Goal: Communication & Community: Answer question/provide support

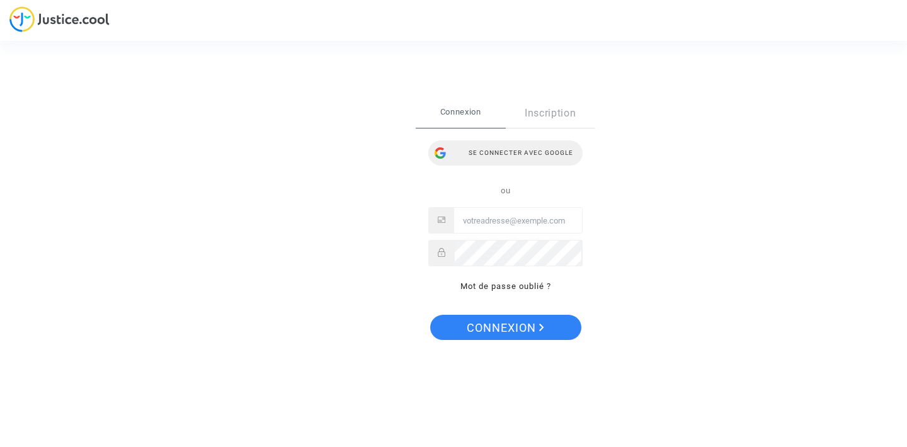
click at [517, 144] on div "Se connecter avec Google" at bounding box center [505, 152] width 154 height 25
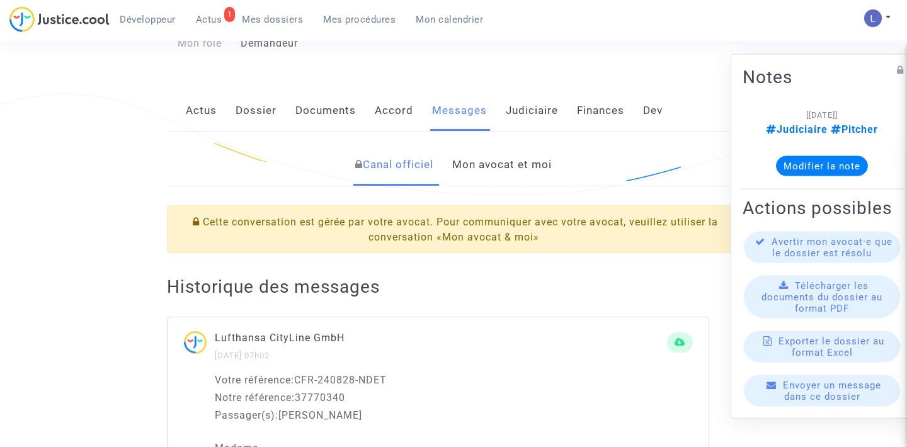
scroll to position [136, 0]
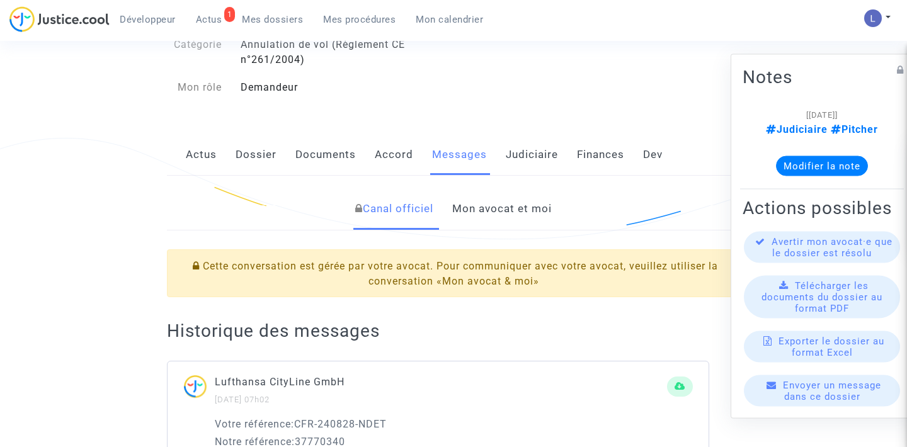
click at [487, 217] on link "Mon avocat et moi" at bounding box center [502, 209] width 100 height 42
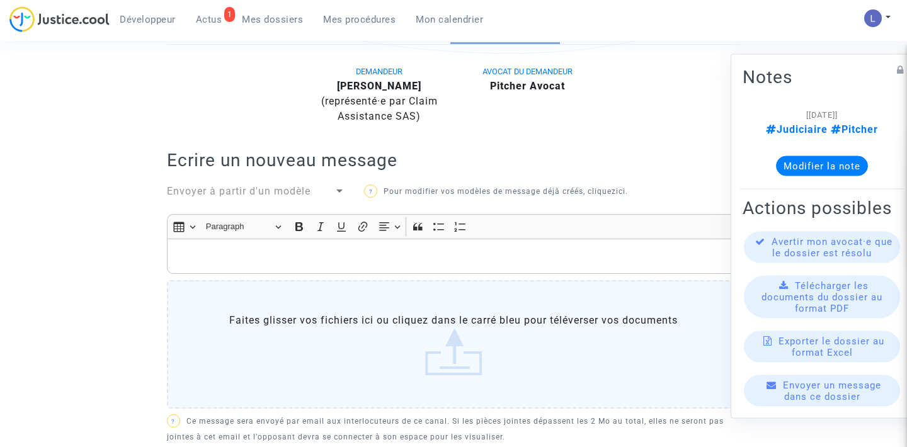
scroll to position [126, 0]
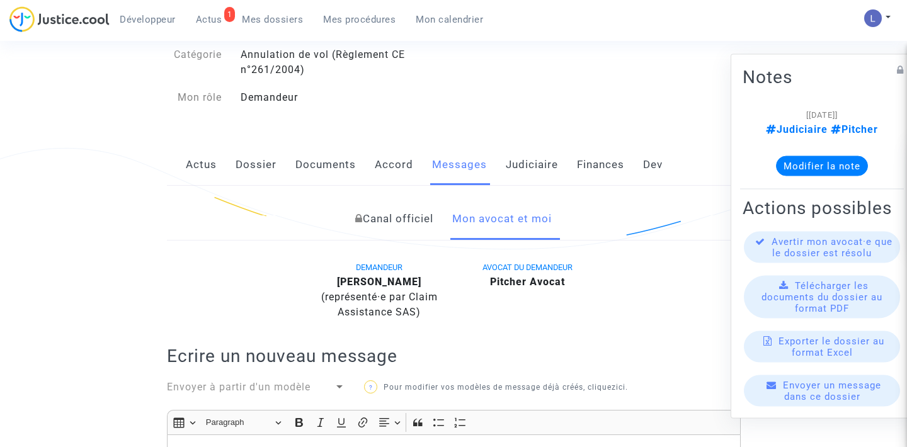
click at [186, 175] on link "Actus" at bounding box center [201, 165] width 31 height 42
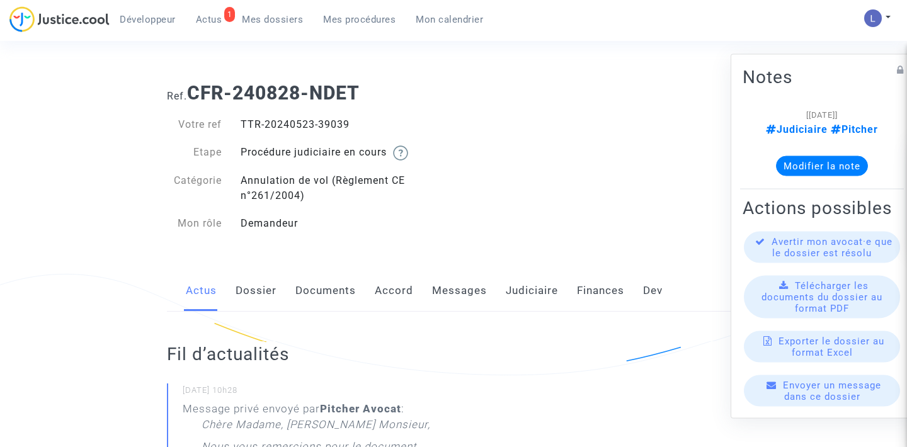
click at [331, 122] on div "TTR-20240523-39039" at bounding box center [342, 124] width 222 height 15
copy div "39039"
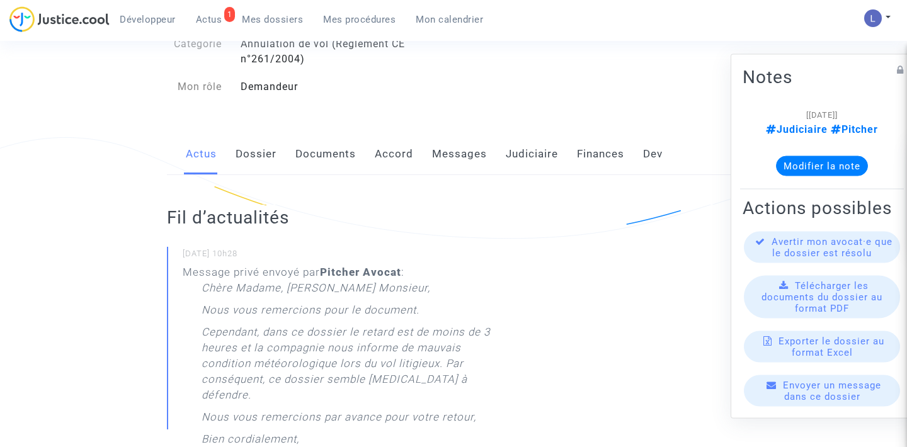
scroll to position [137, 0]
click at [527, 159] on link "Judiciaire" at bounding box center [532, 154] width 52 height 42
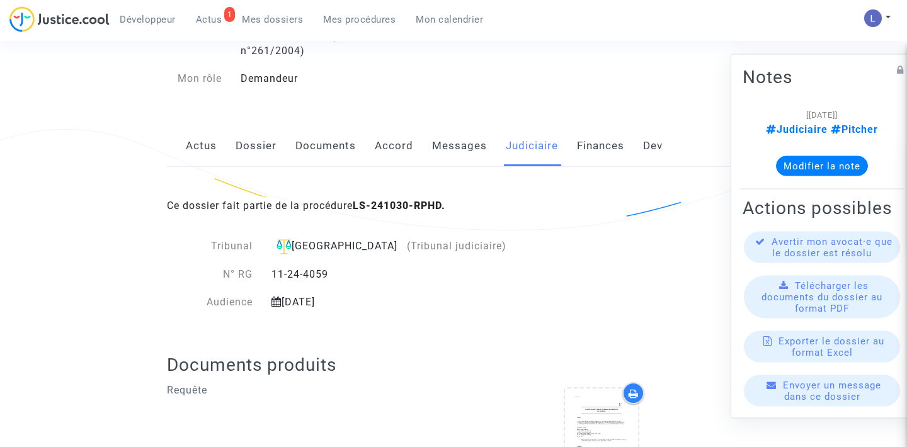
scroll to position [241, 0]
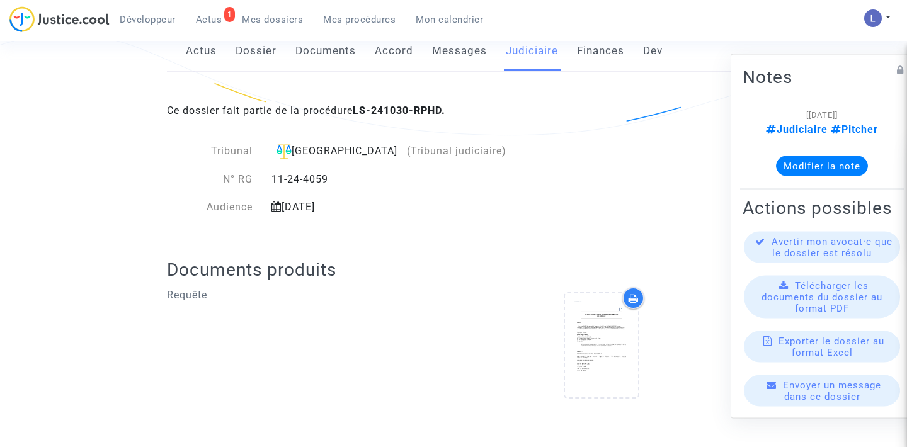
click at [444, 57] on link "Messages" at bounding box center [459, 51] width 55 height 42
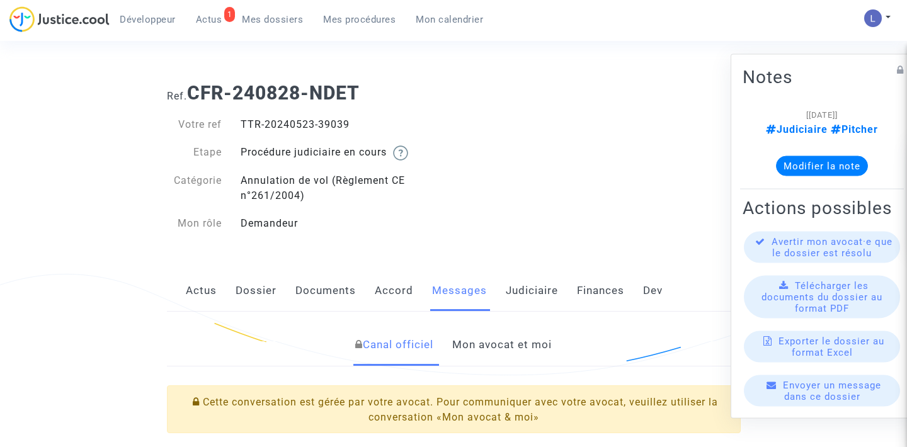
click at [512, 332] on link "Mon avocat et moi" at bounding box center [502, 345] width 100 height 42
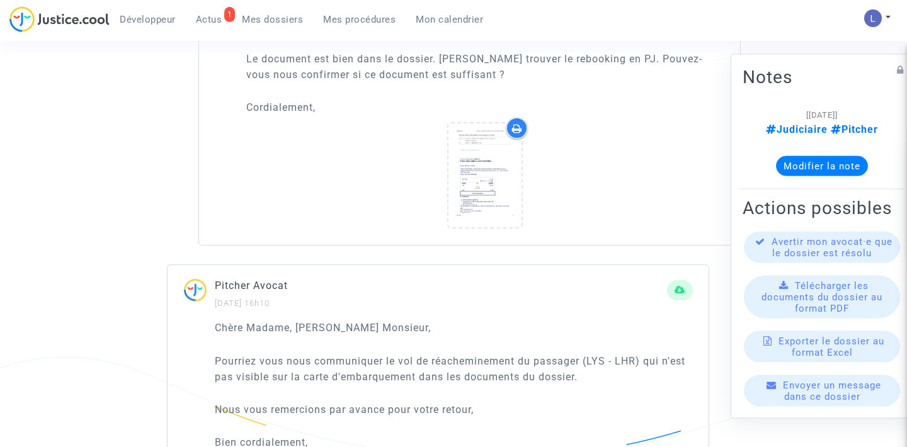
scroll to position [922, 0]
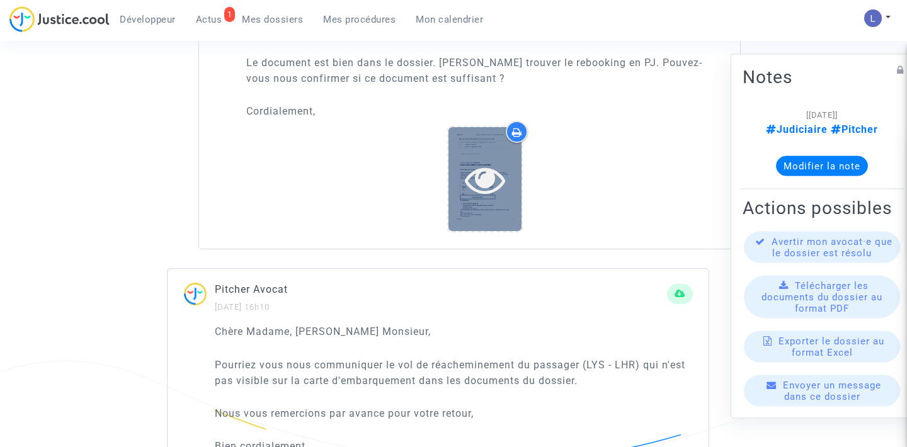
click at [481, 176] on icon at bounding box center [485, 179] width 41 height 40
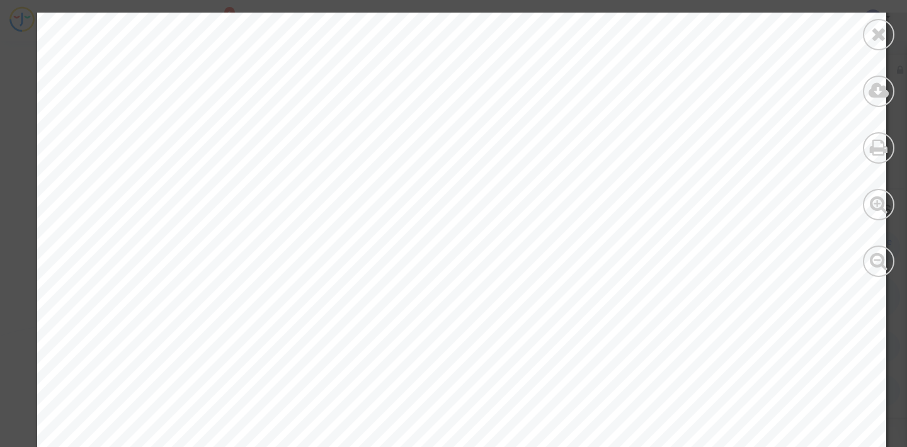
scroll to position [554, 0]
click at [881, 35] on icon at bounding box center [879, 34] width 16 height 19
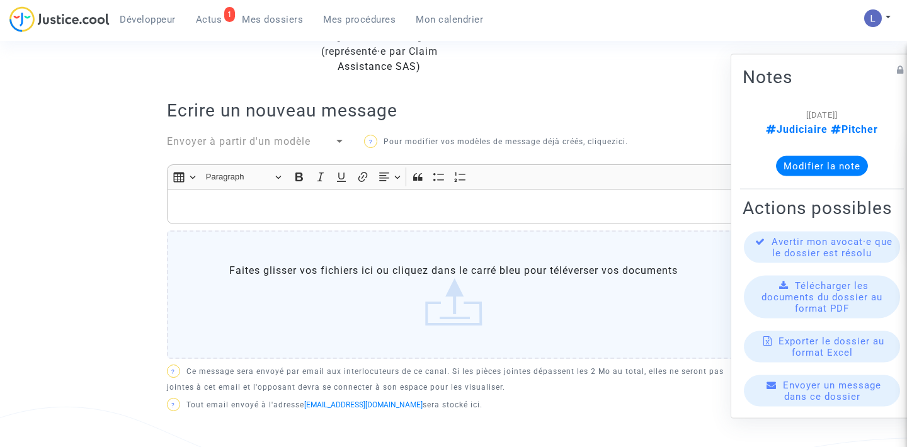
scroll to position [340, 0]
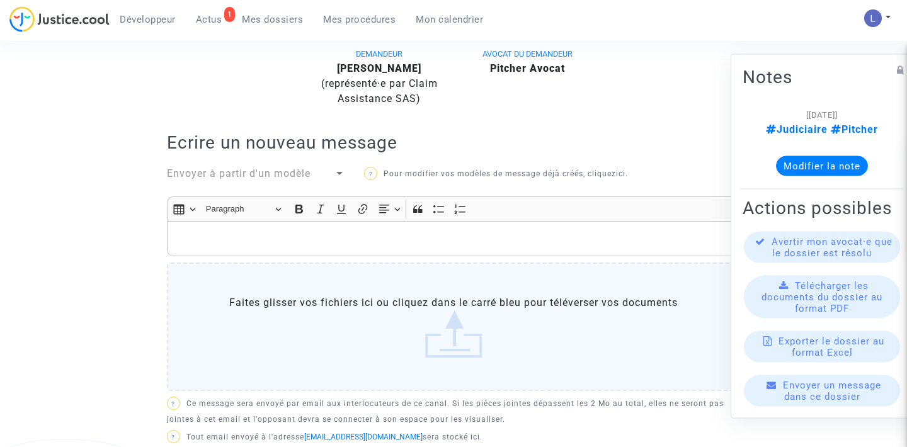
click at [270, 247] on div "Rich Text Editor, main" at bounding box center [454, 238] width 574 height 35
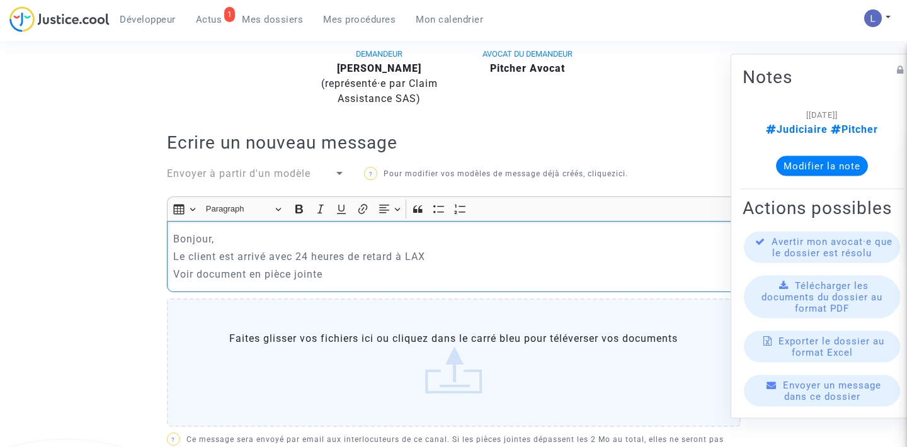
click at [305, 364] on label "Faites glisser vos fichiers ici ou cliquez dans le carré bleu pour téléverser v…" at bounding box center [454, 363] width 574 height 129
click at [0, 0] on input "Faites glisser vos fichiers ici ou cliquez dans le carré bleu pour téléverser v…" at bounding box center [0, 0] width 0 height 0
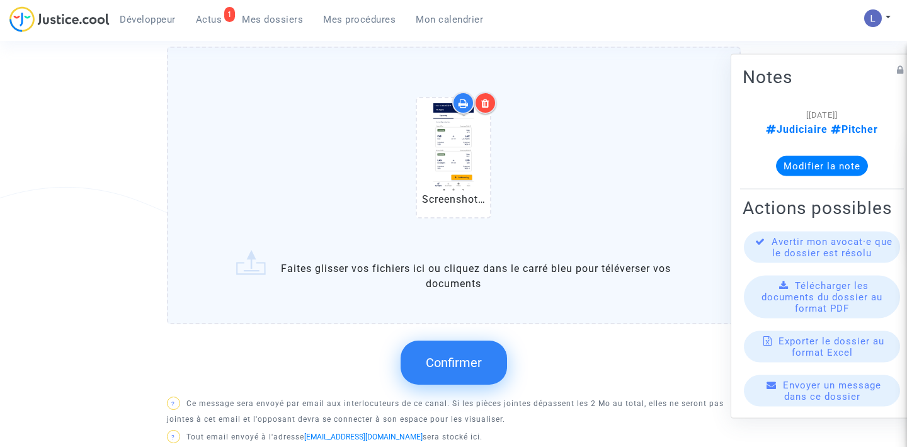
scroll to position [592, 0]
click at [447, 355] on span "Confirmer" at bounding box center [454, 362] width 56 height 15
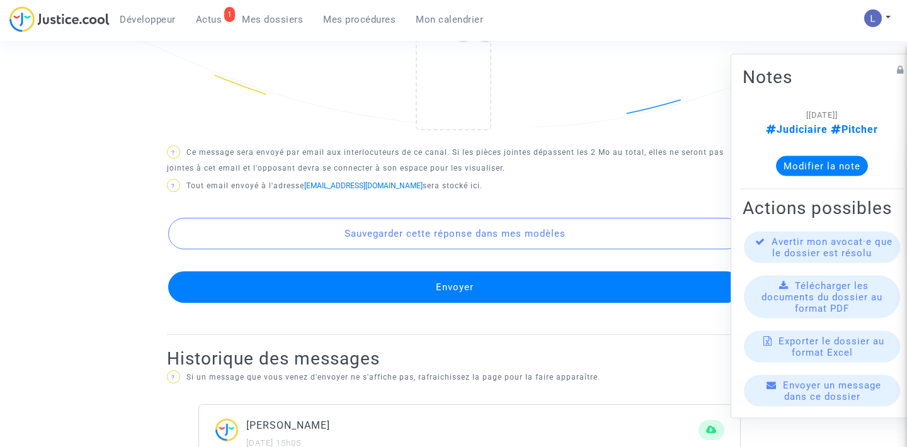
scroll to position [759, 0]
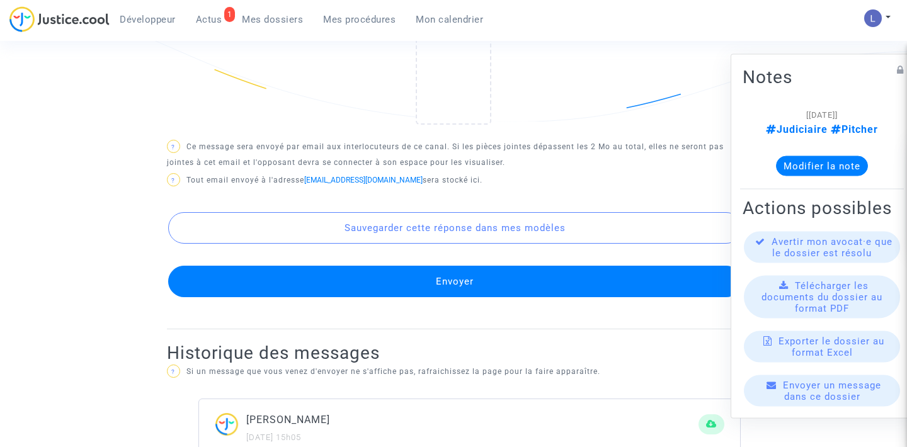
click at [484, 278] on button "Envoyer" at bounding box center [455, 282] width 574 height 32
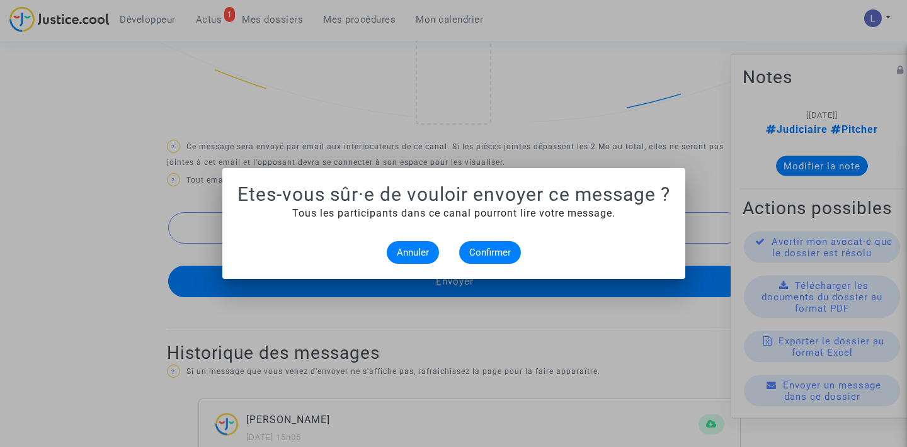
scroll to position [0, 0]
click at [489, 248] on span "Confirmer" at bounding box center [490, 252] width 42 height 11
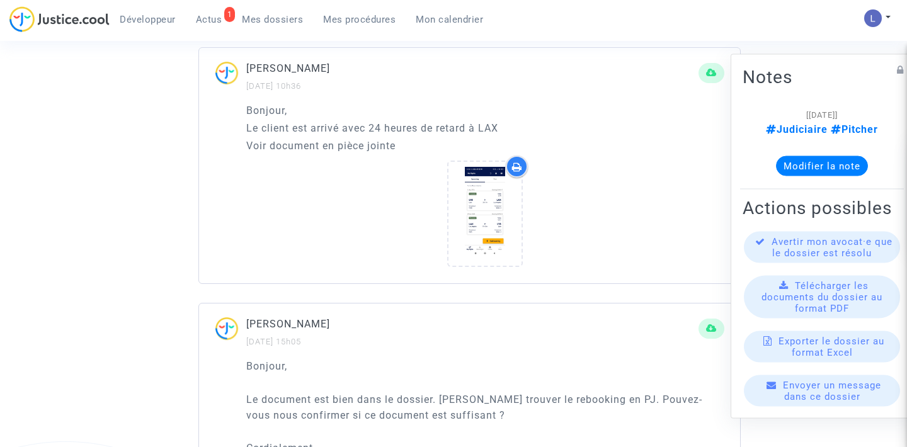
scroll to position [844, 0]
